Goal: Information Seeking & Learning: Learn about a topic

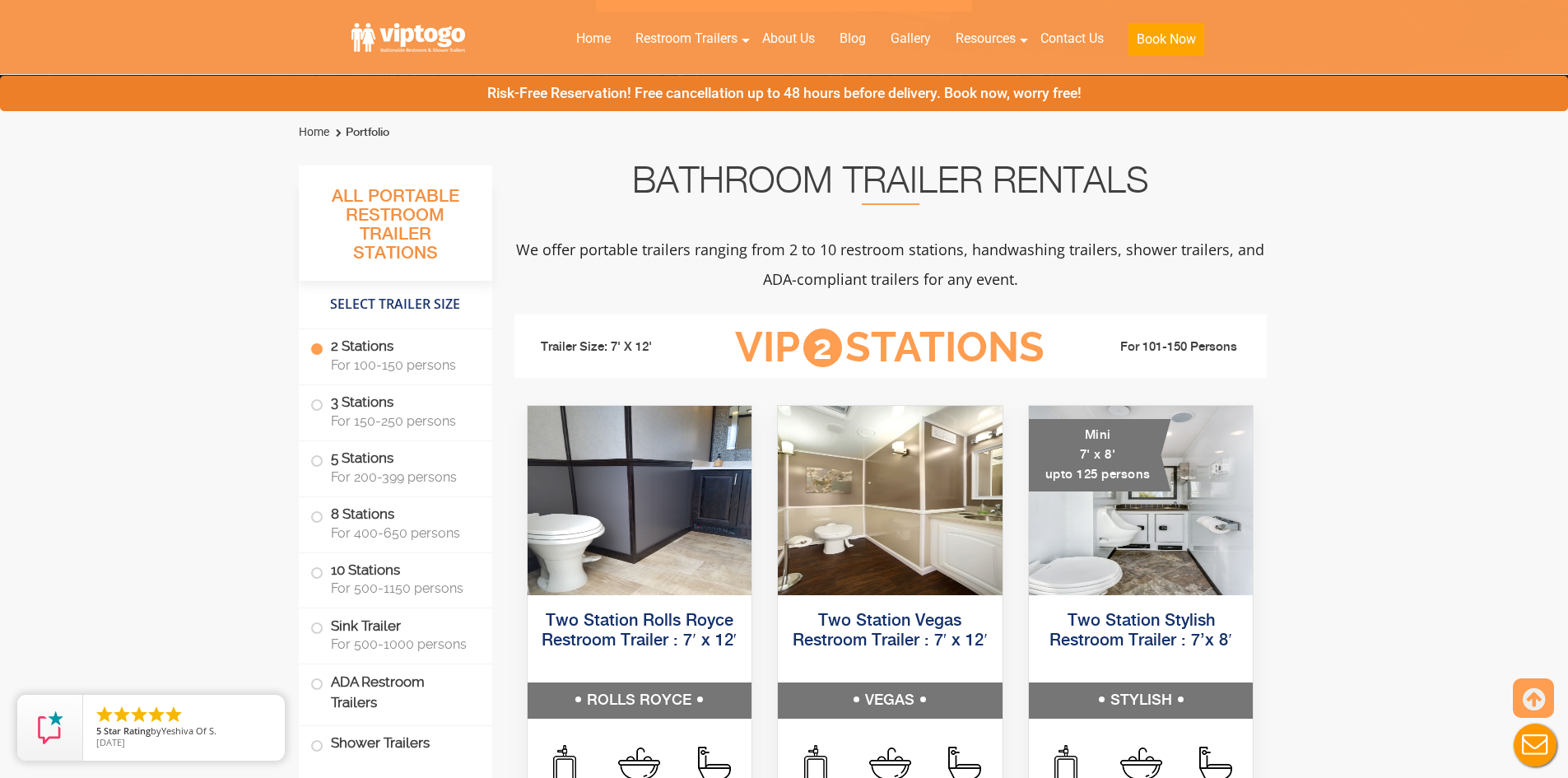
scroll to position [494, 0]
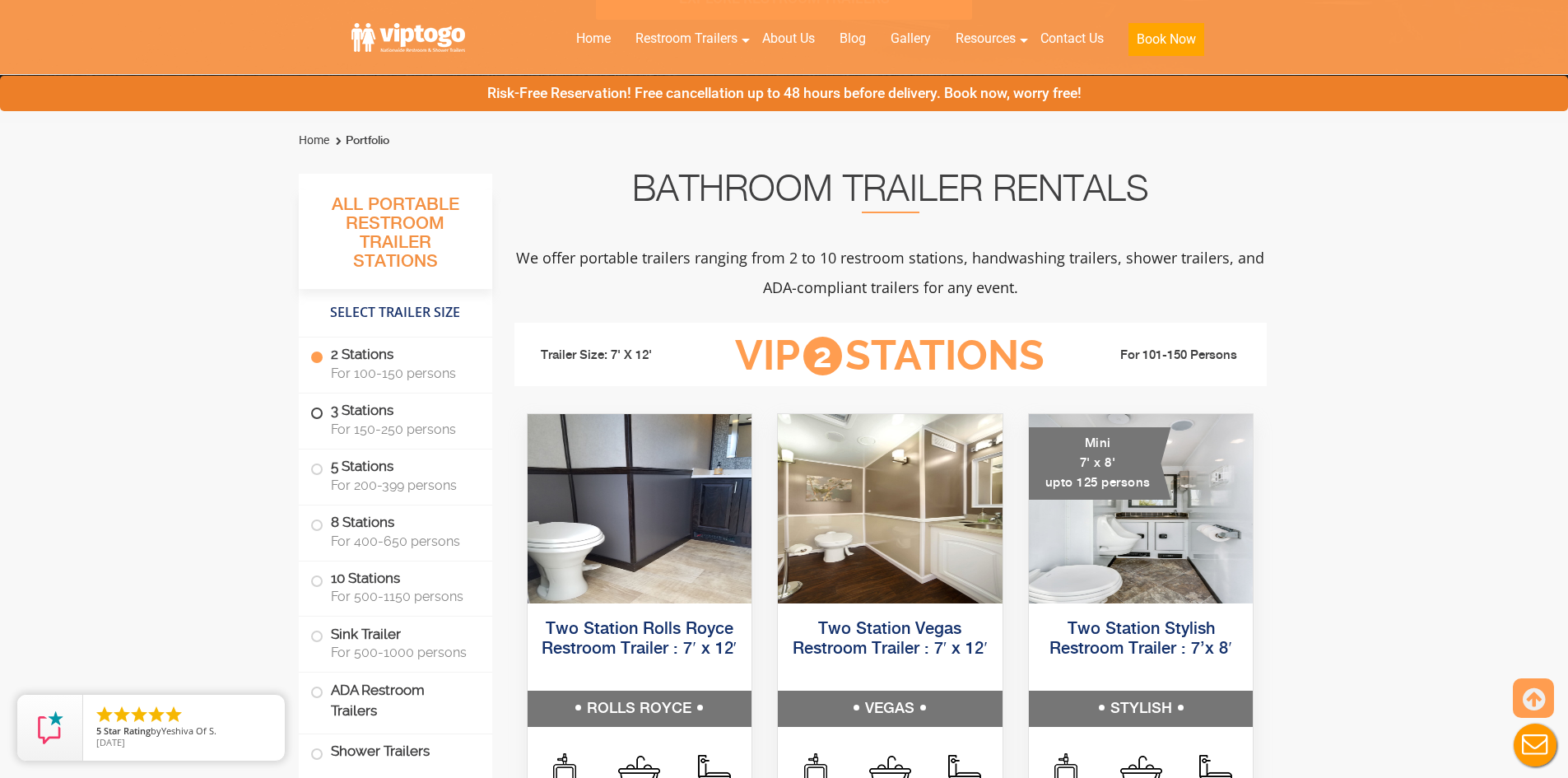
click at [316, 417] on span at bounding box center [317, 413] width 7 height 7
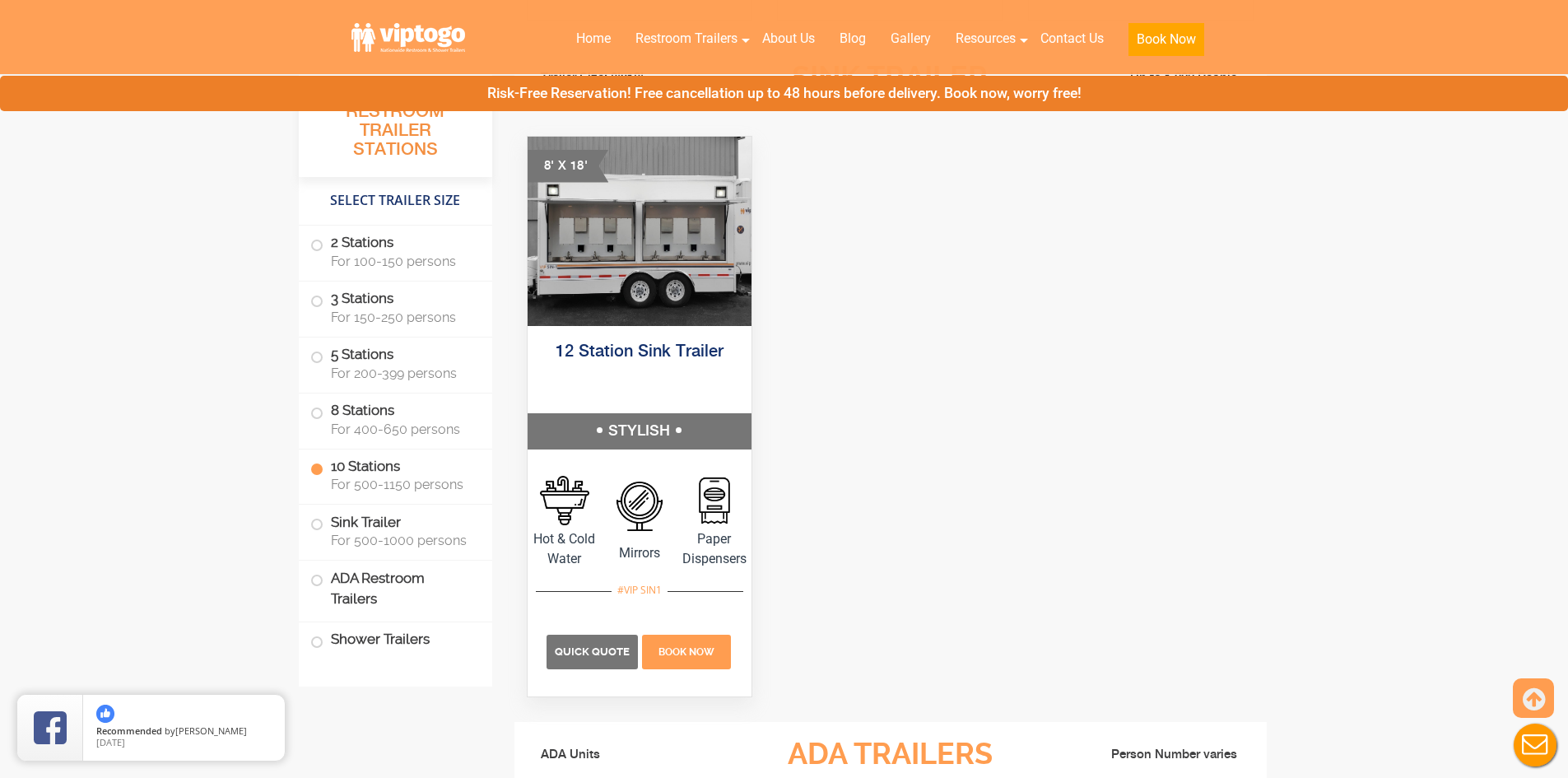
scroll to position [4145, 0]
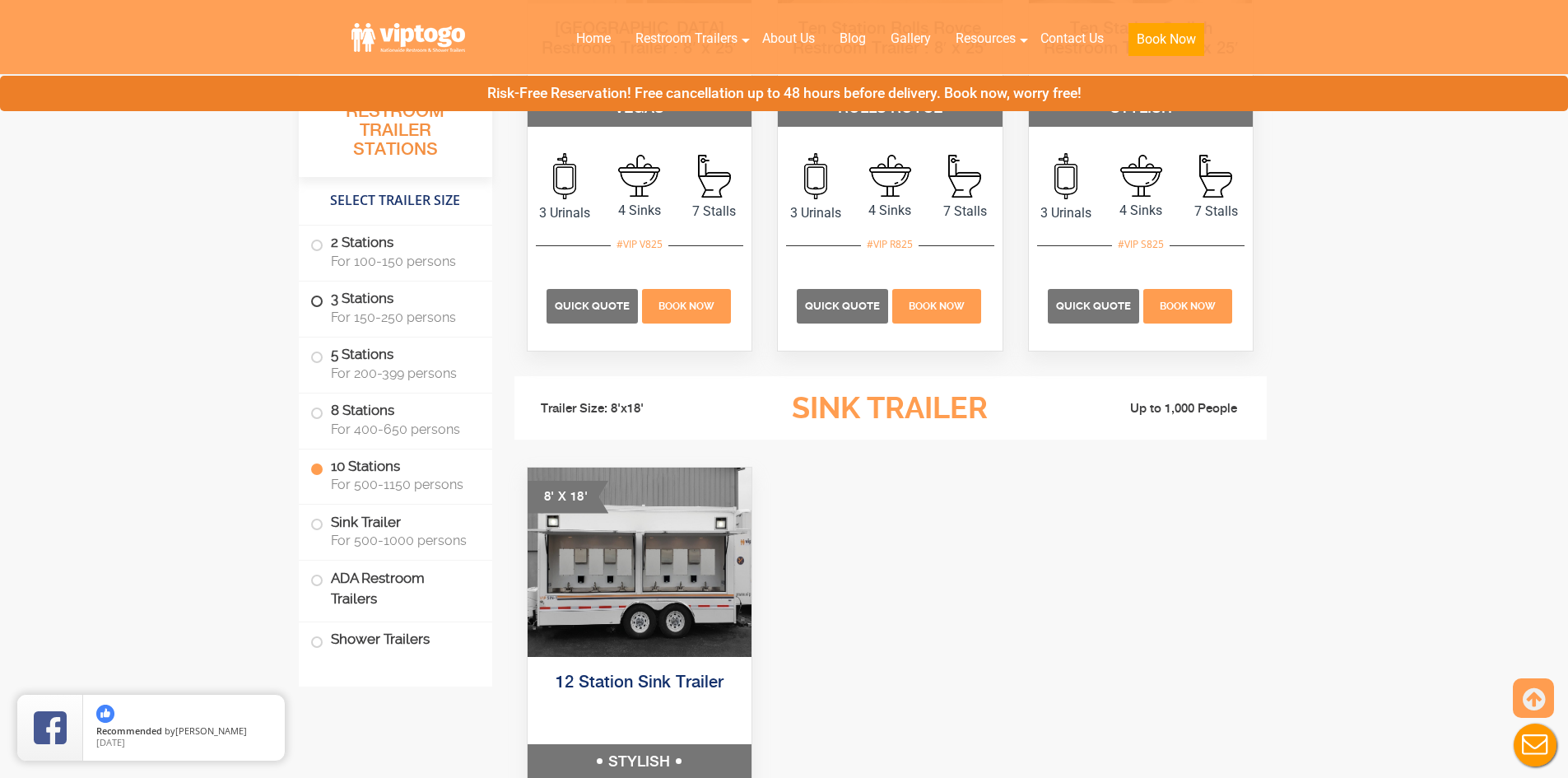
click at [314, 300] on span at bounding box center [317, 301] width 7 height 7
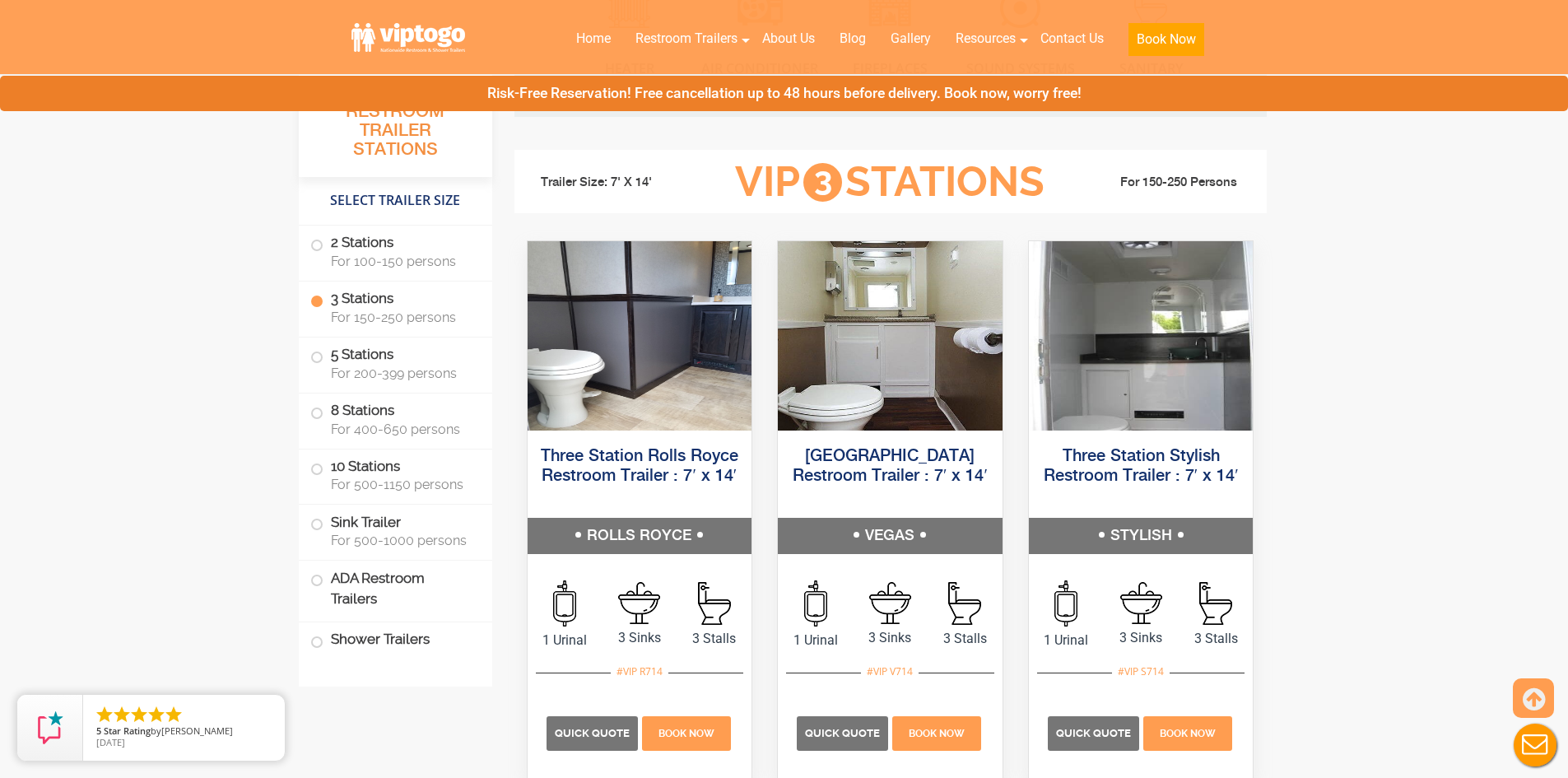
scroll to position [1756, 0]
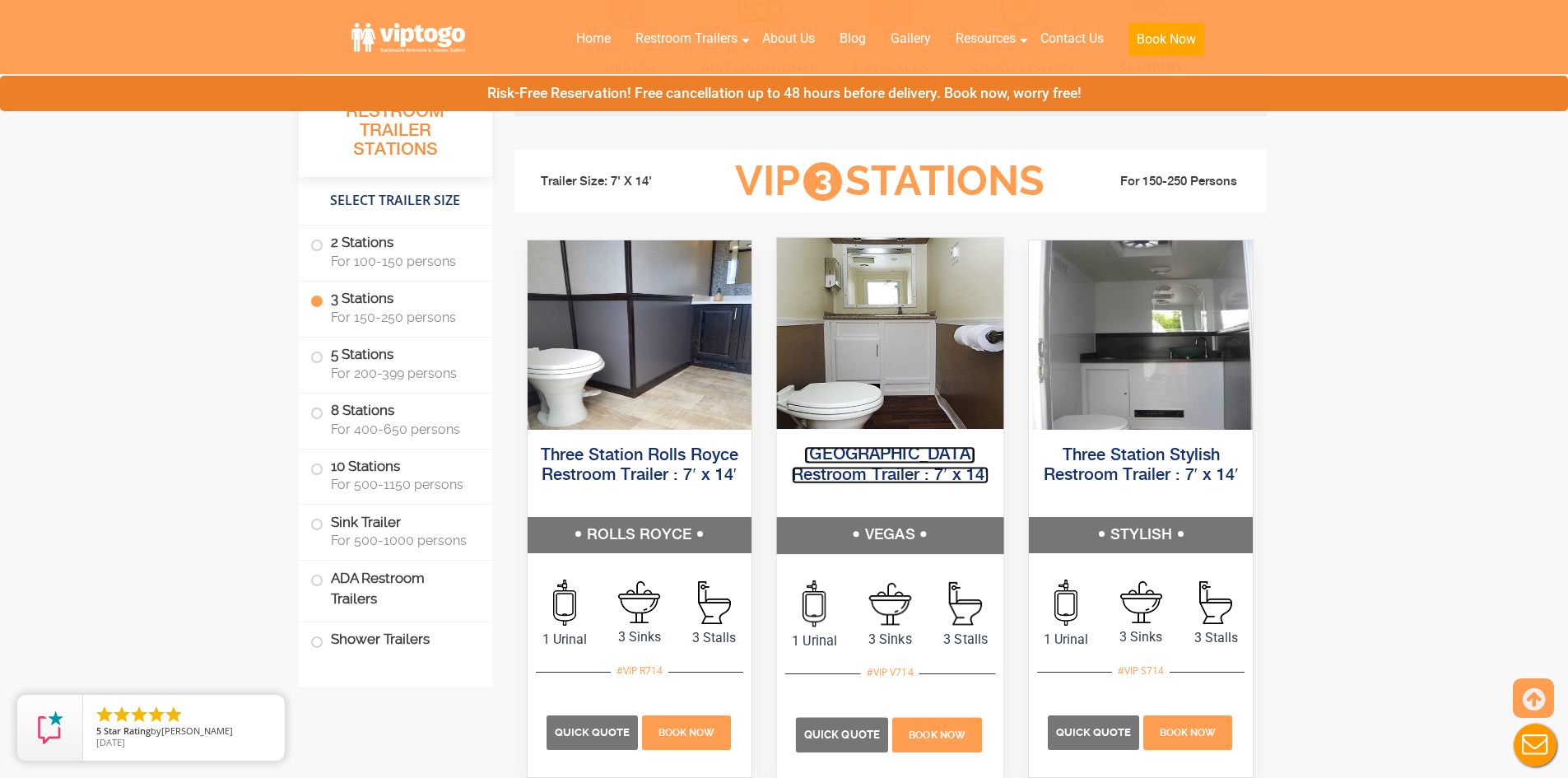
click at [903, 460] on link "[GEOGRAPHIC_DATA] Restroom Trailer : 7′ x 14′" at bounding box center [890, 464] width 197 height 37
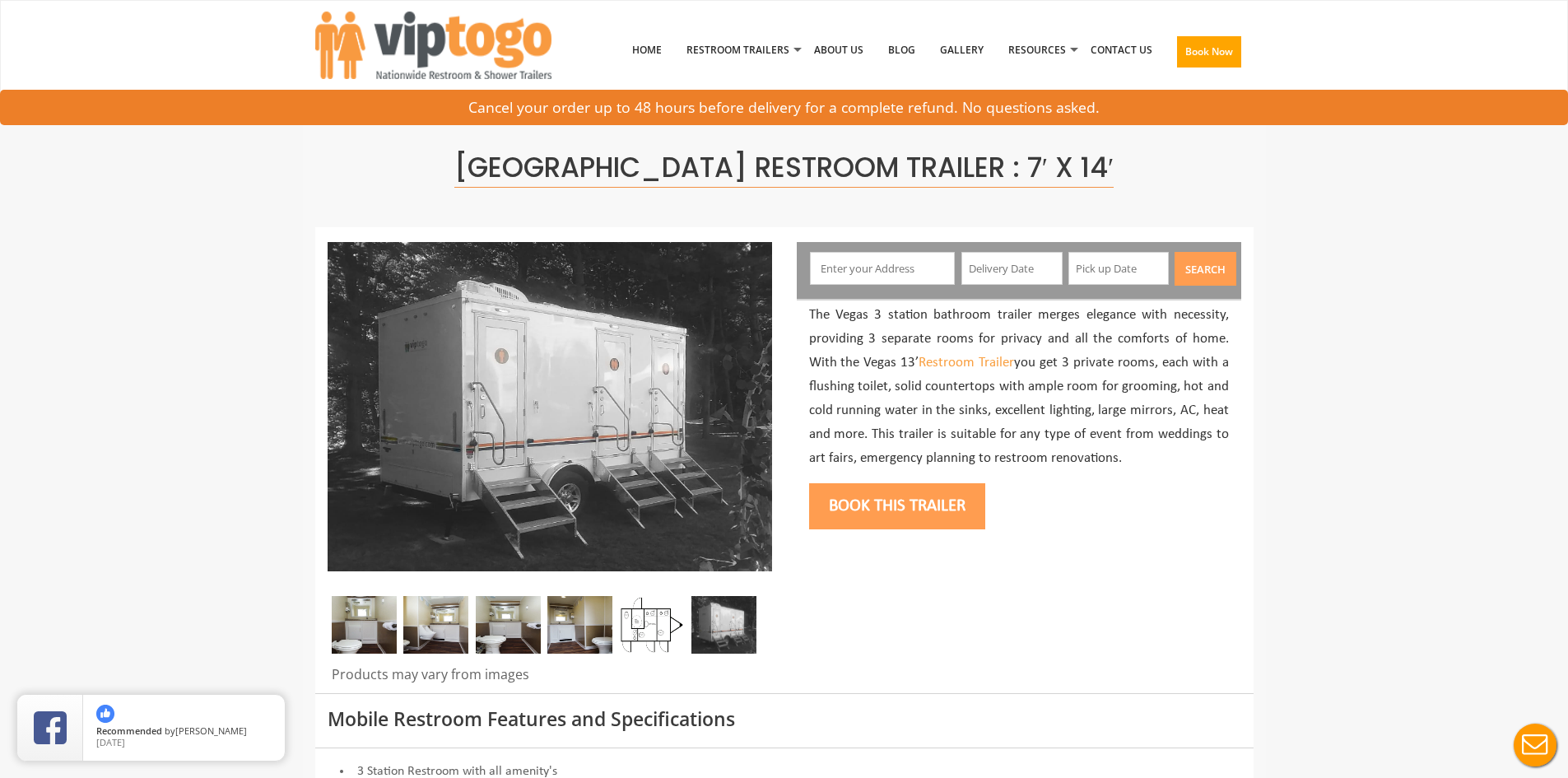
click at [663, 629] on img at bounding box center [651, 625] width 65 height 58
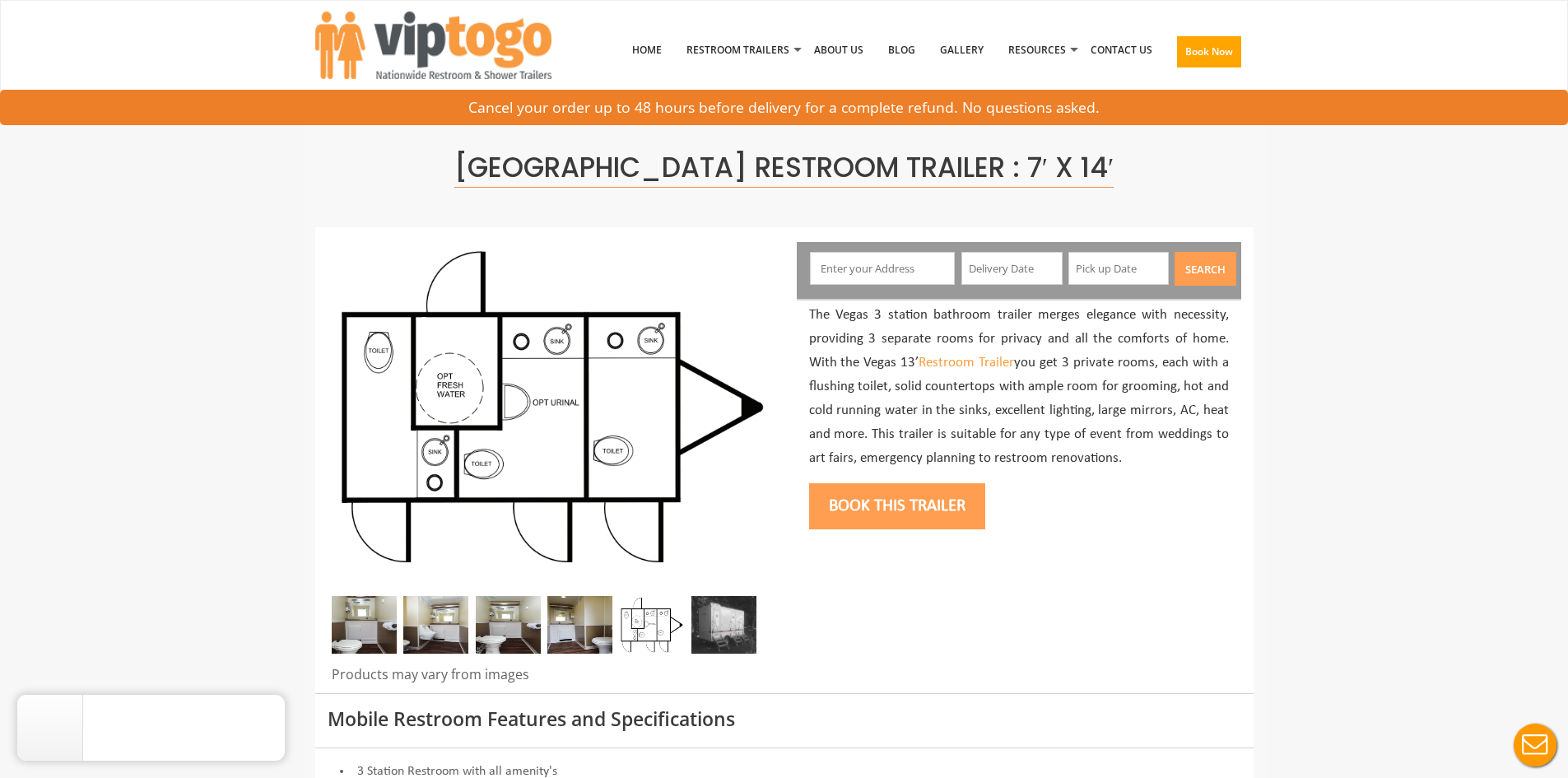
click at [739, 632] on img at bounding box center [724, 625] width 65 height 58
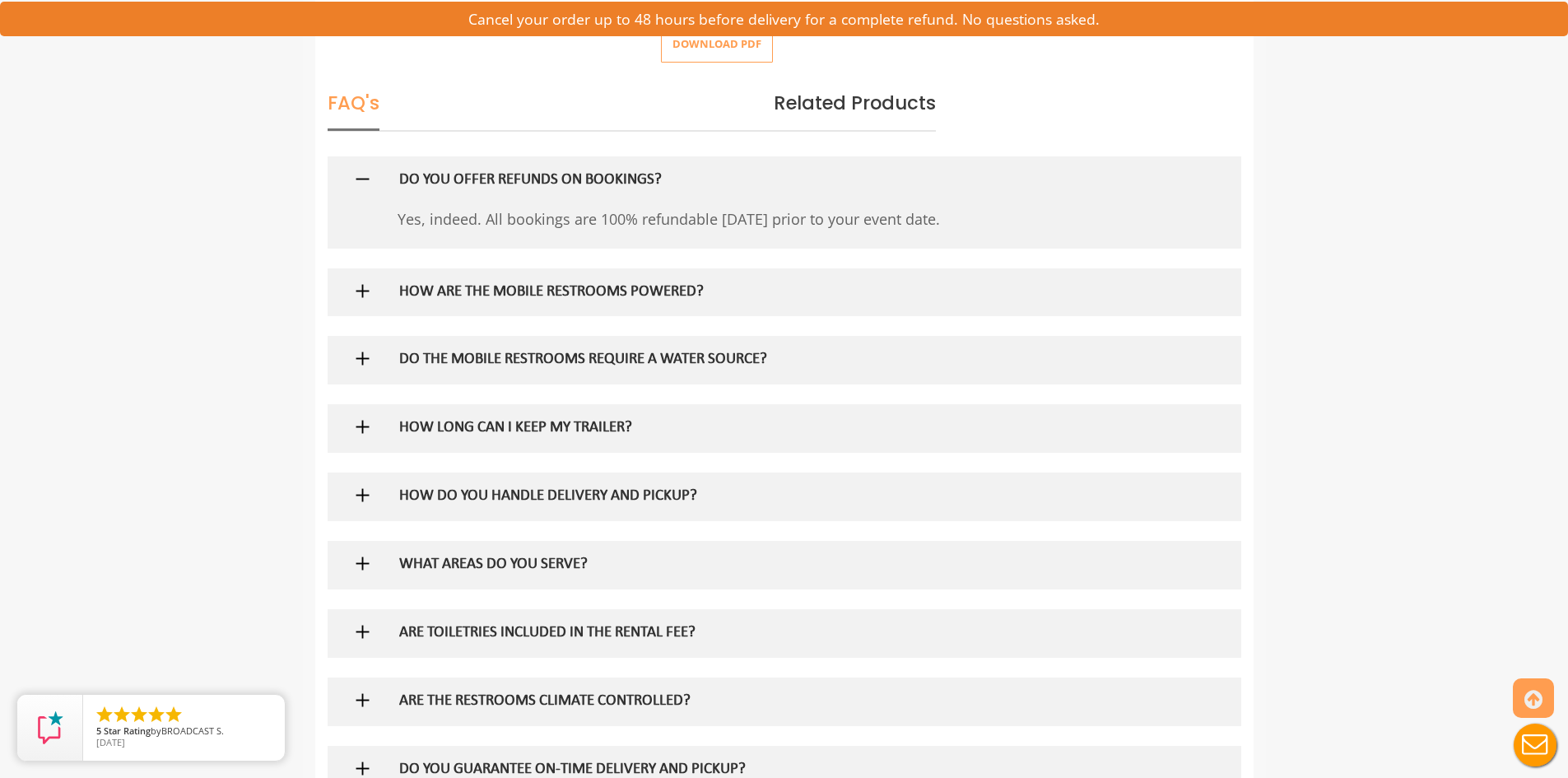
scroll to position [989, 0]
click at [357, 287] on img at bounding box center [363, 290] width 21 height 21
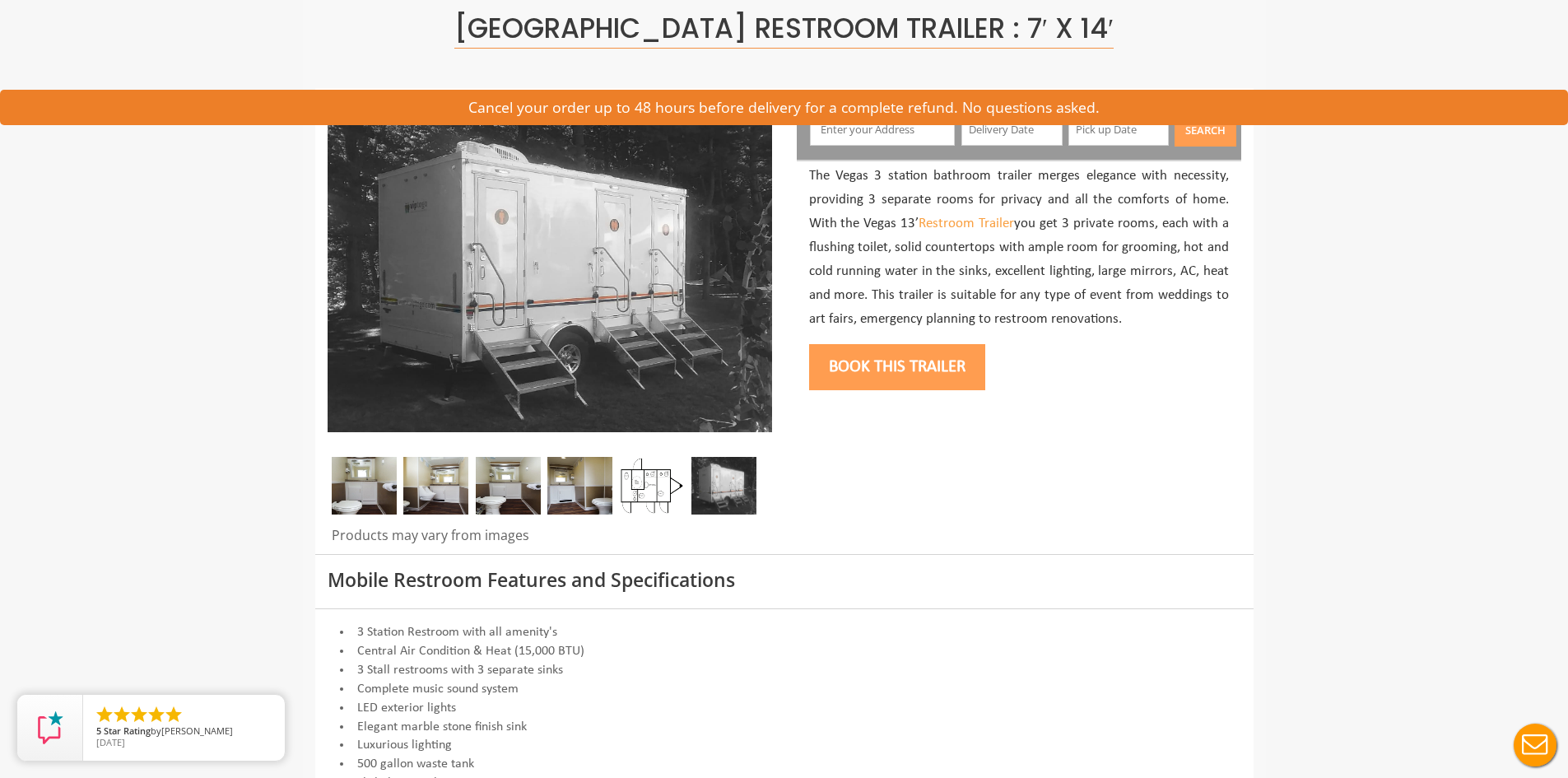
scroll to position [0, 0]
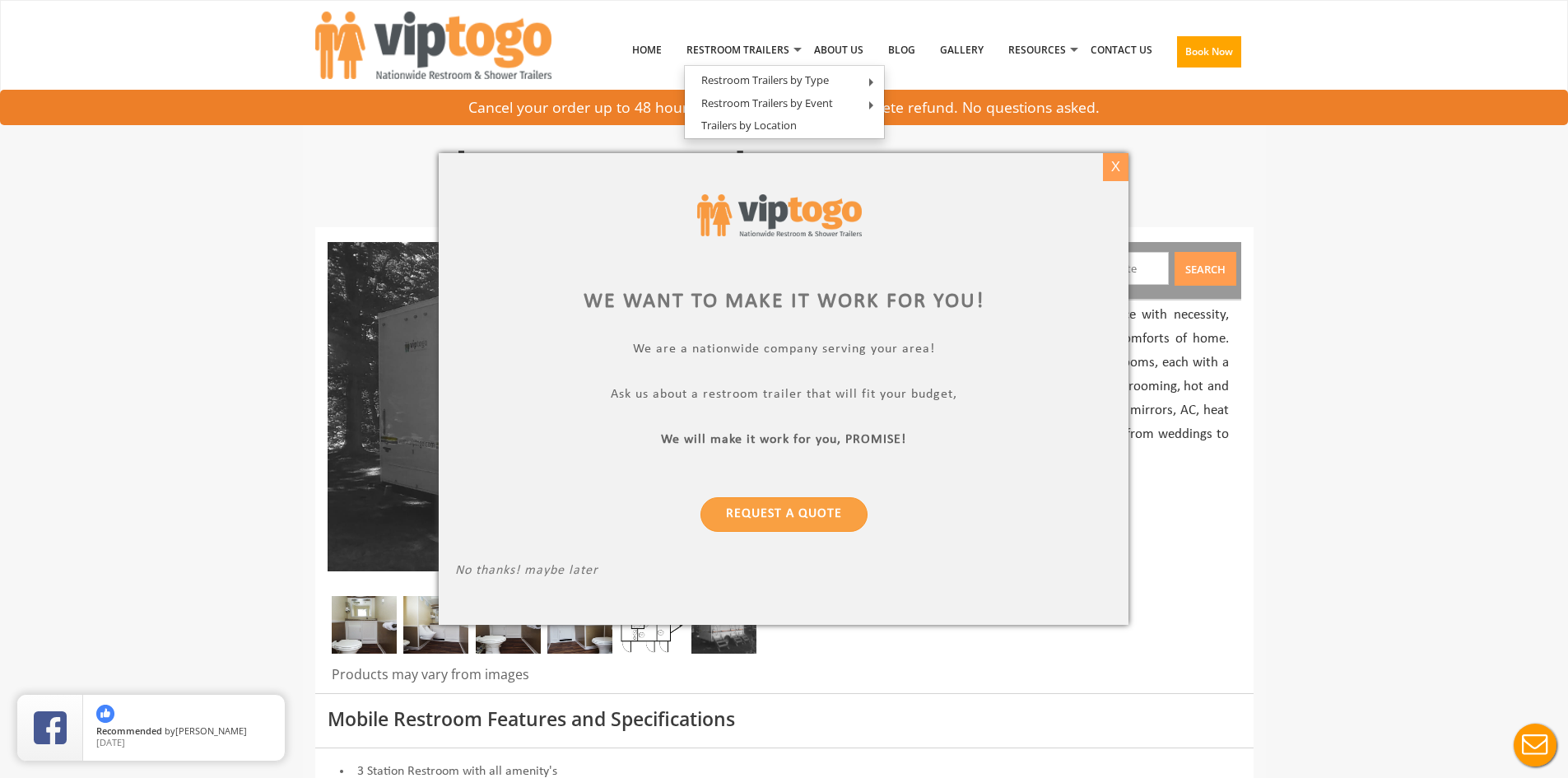
click at [1116, 169] on div "X" at bounding box center [1115, 167] width 25 height 28
